Goal: Transaction & Acquisition: Purchase product/service

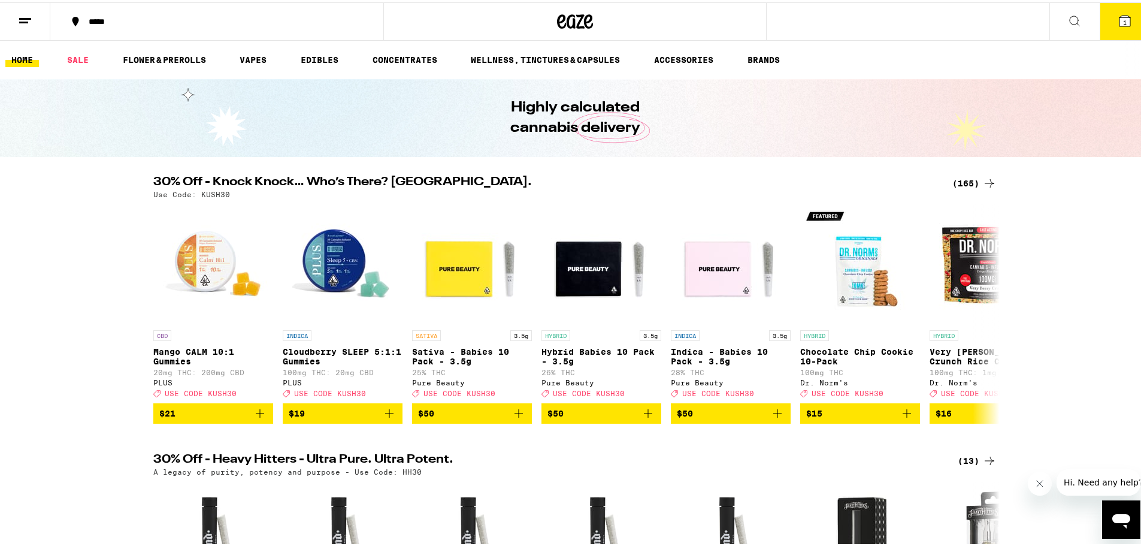
click at [564, 22] on span "1" at bounding box center [1125, 19] width 4 height 7
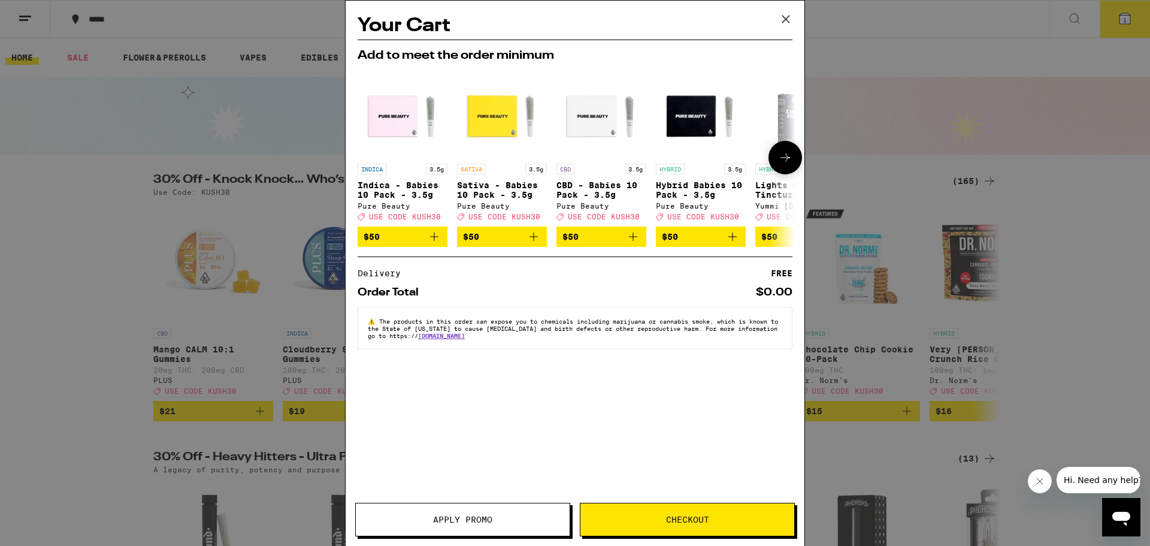
click at [564, 164] on icon at bounding box center [785, 157] width 14 height 14
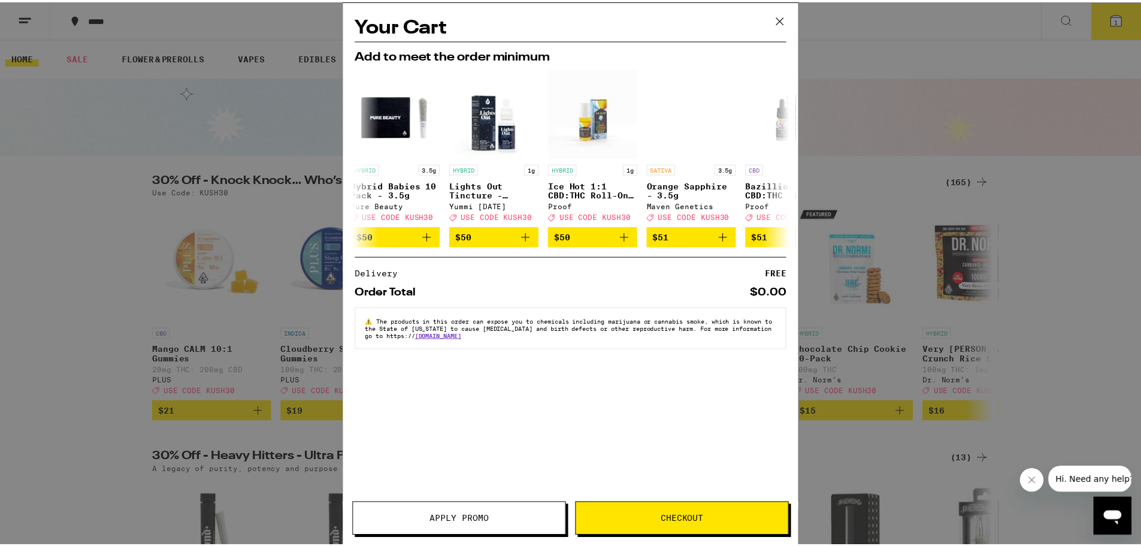
scroll to position [0, 304]
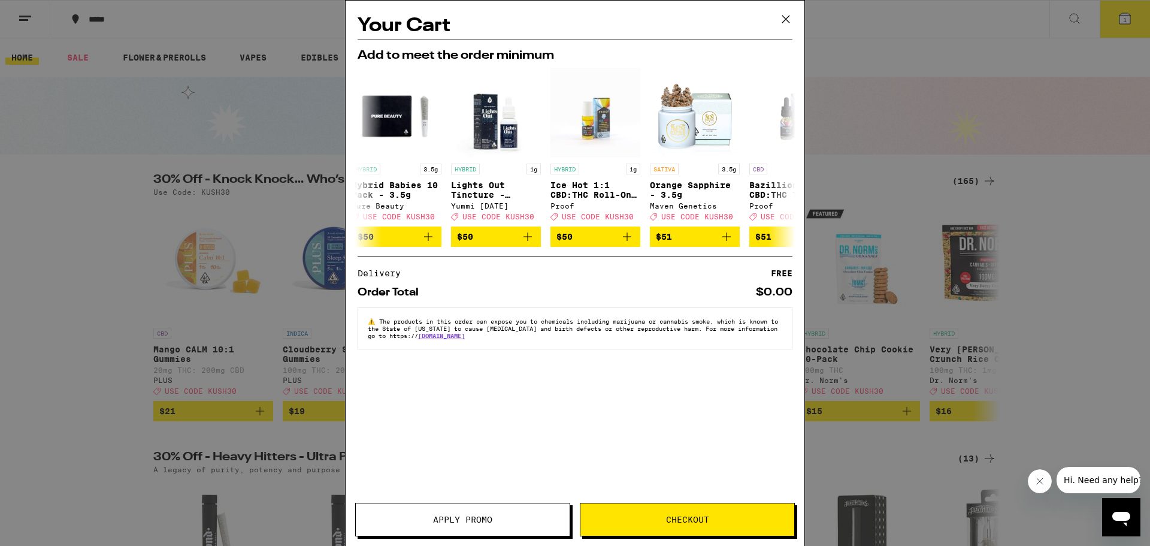
click at [564, 21] on button at bounding box center [785, 20] width 37 height 38
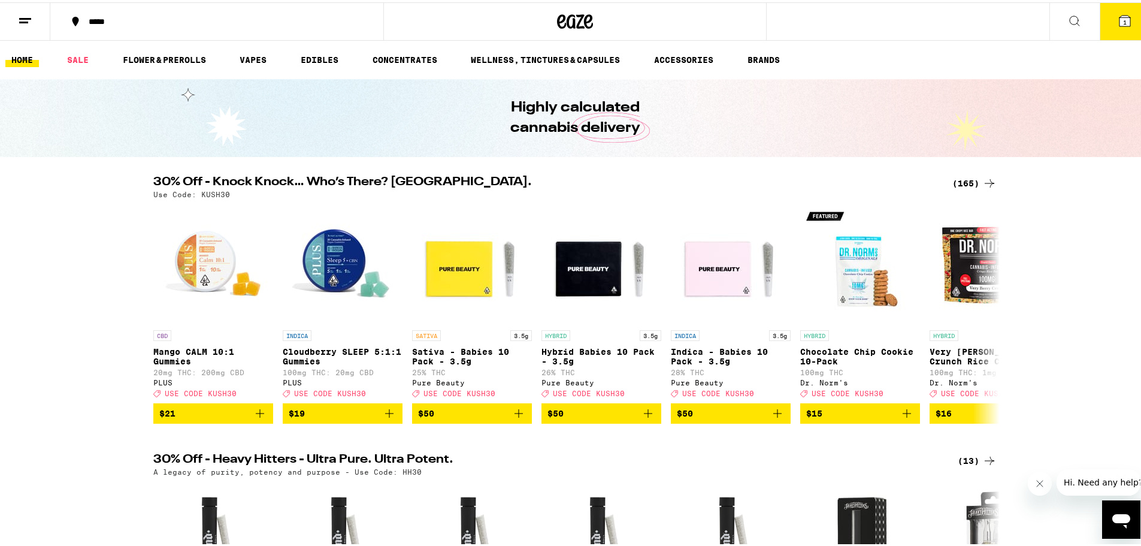
click at [564, 182] on div "(165)" at bounding box center [974, 181] width 44 height 14
